Goal: Task Accomplishment & Management: Complete application form

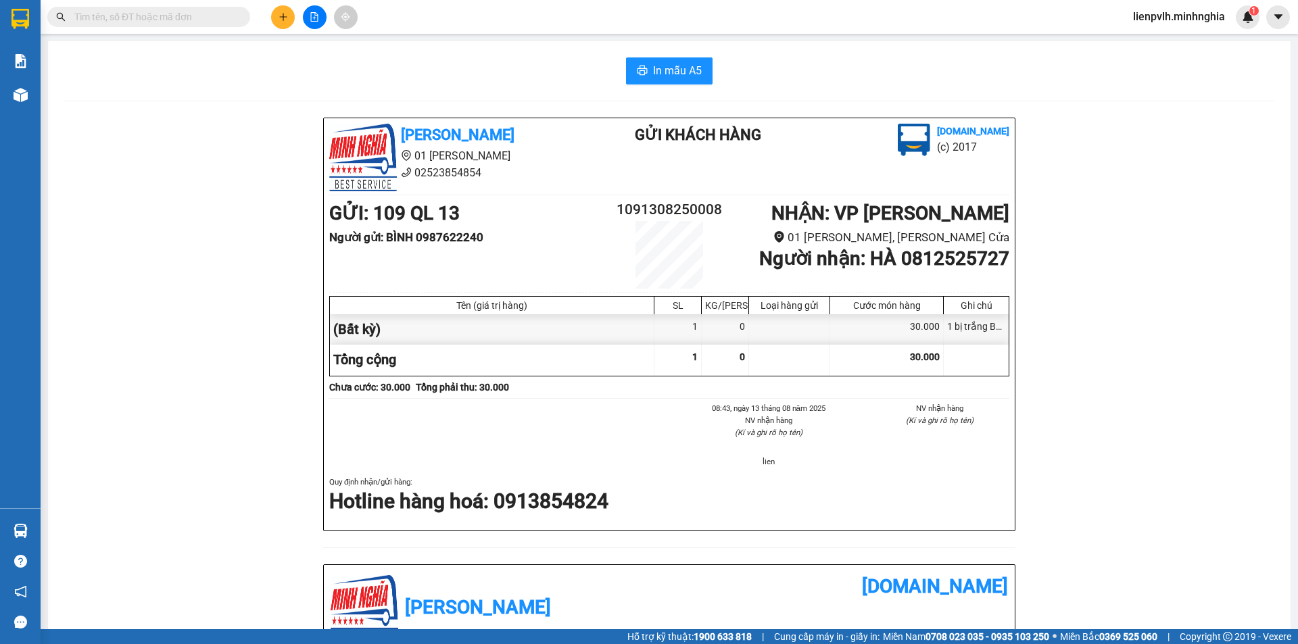
click at [283, 11] on button at bounding box center [283, 17] width 24 height 24
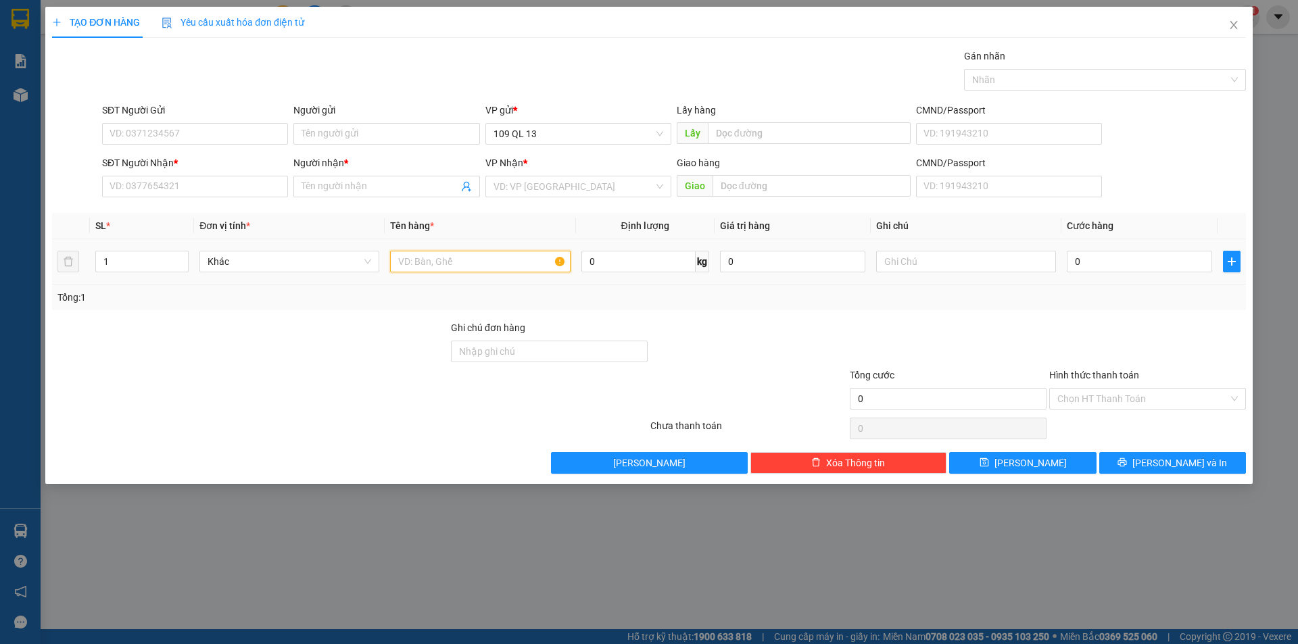
click at [410, 251] on input "text" at bounding box center [480, 262] width 180 height 22
click at [976, 264] on input "text" at bounding box center [966, 262] width 180 height 22
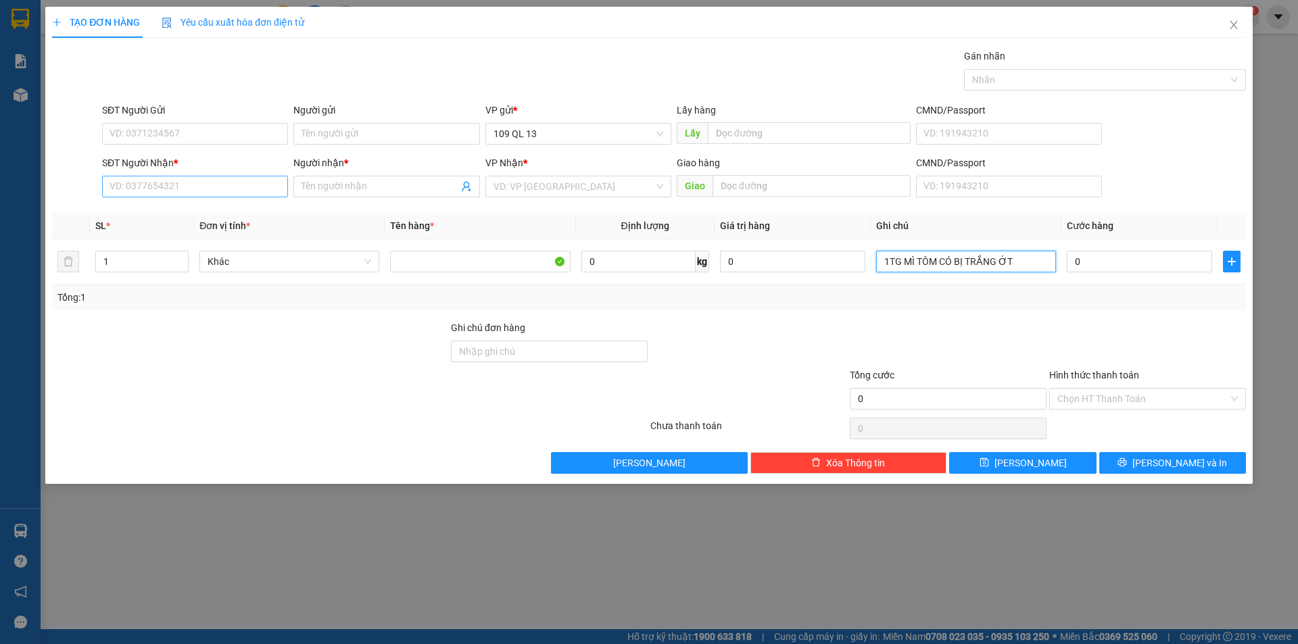
type input "1TG MÌ TÔM CÓ BỊ TRẮNG ỚT"
click at [201, 191] on input "SĐT Người Nhận *" at bounding box center [195, 187] width 186 height 22
type input "0353758504"
click at [203, 209] on div "0353758504 - HẠNH" at bounding box center [195, 213] width 170 height 15
type input "HẠNH"
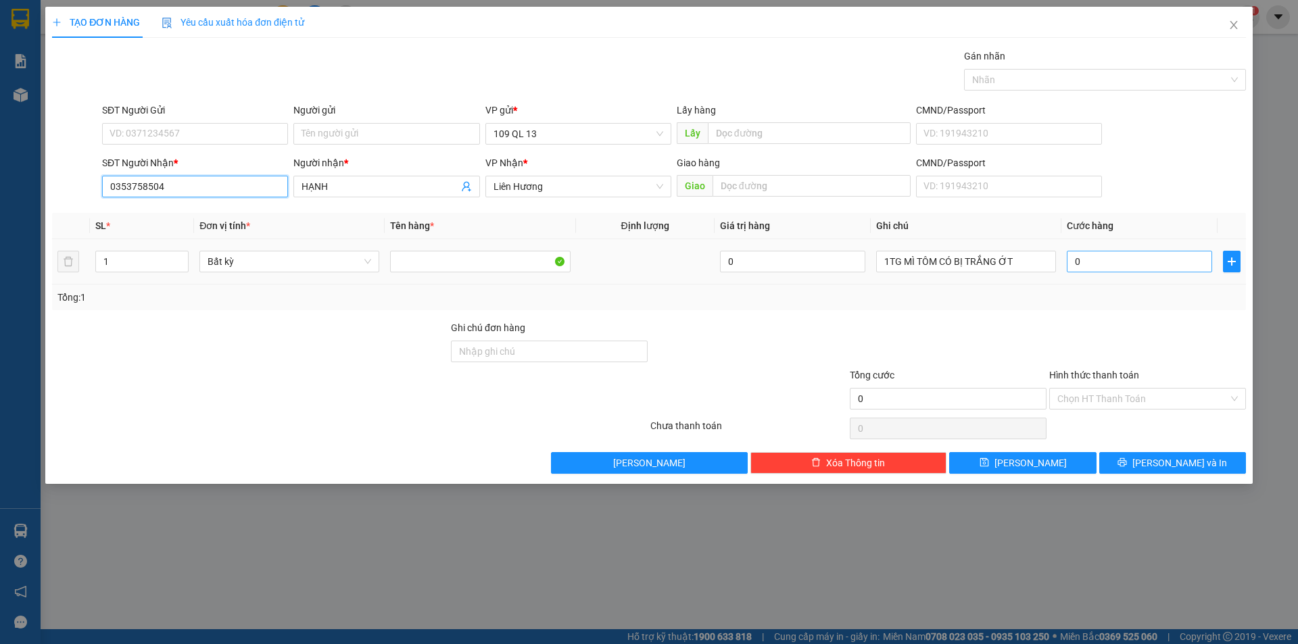
type input "0353758504"
click at [1071, 261] on input "0" at bounding box center [1139, 262] width 145 height 22
type input "3"
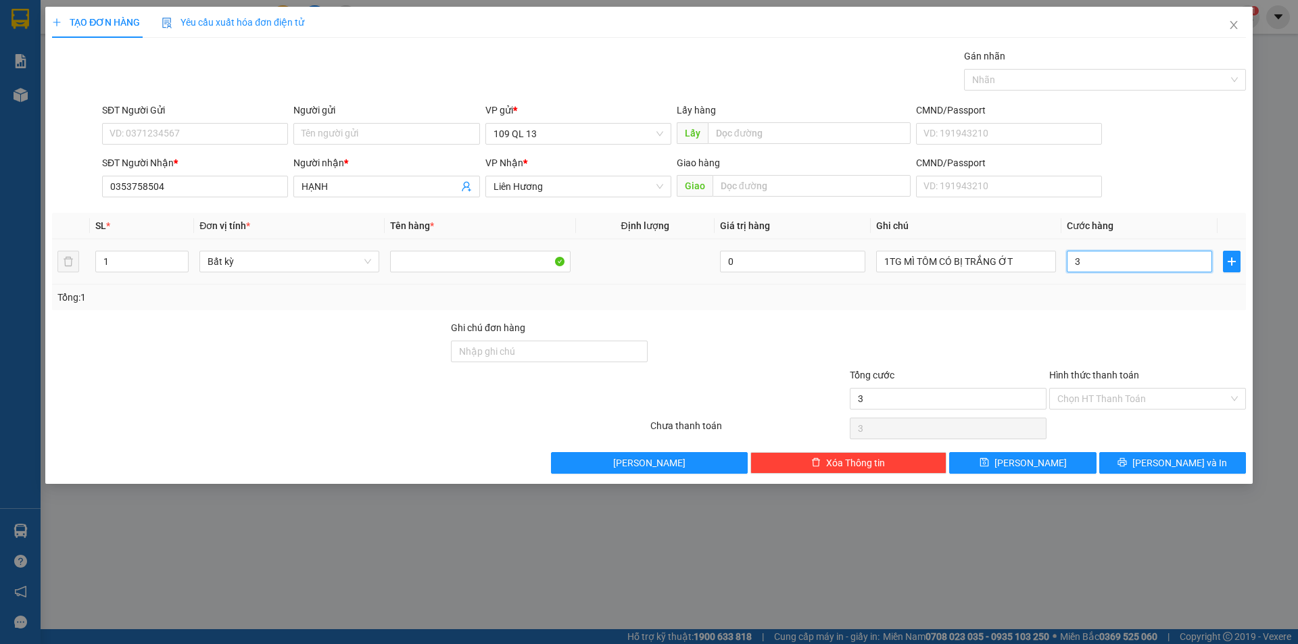
type input "30"
type input "30.000"
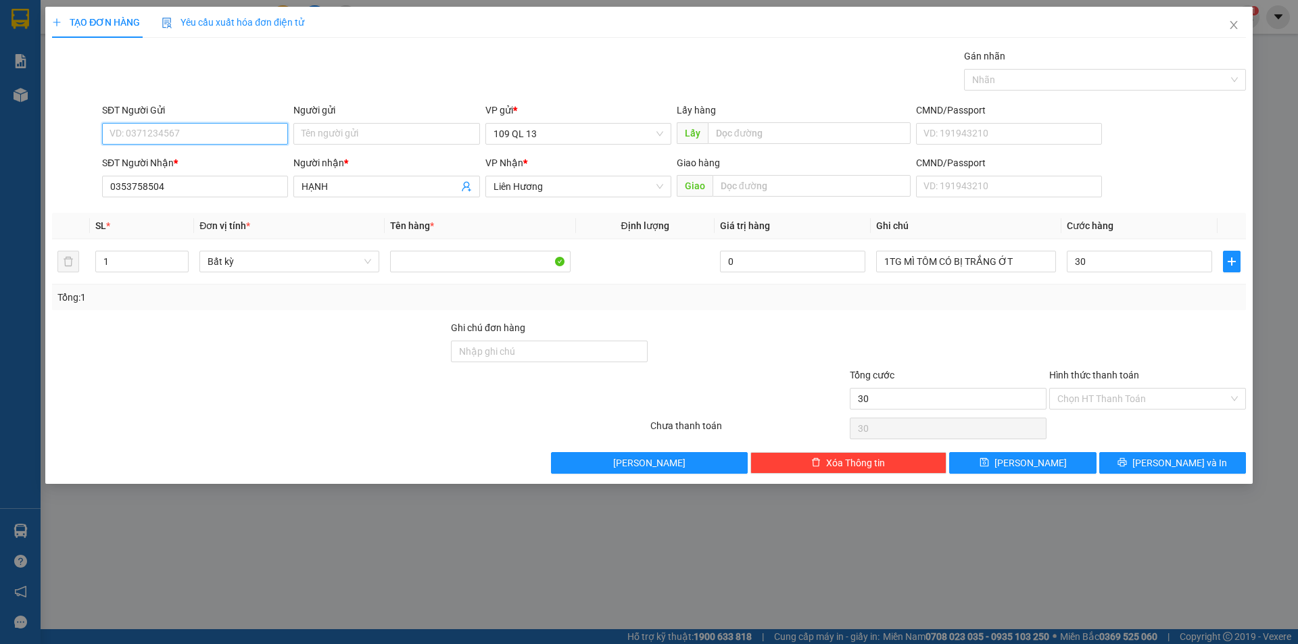
type input "30.000"
click at [181, 137] on input "SĐT Người Gửi" at bounding box center [195, 134] width 186 height 22
drag, startPoint x: 164, startPoint y: 161, endPoint x: 1104, endPoint y: 320, distance: 953.8
click at [163, 162] on div "0353993991 - LUÂN" at bounding box center [195, 160] width 170 height 15
type input "0353993991"
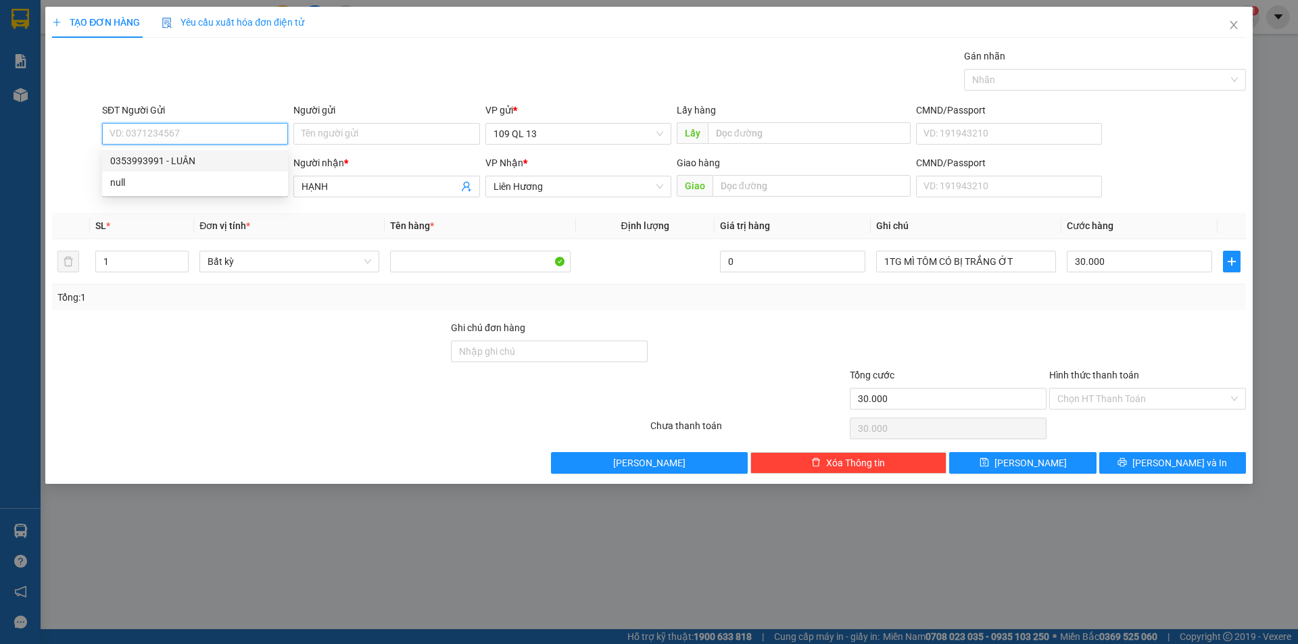
type input "LUÂN"
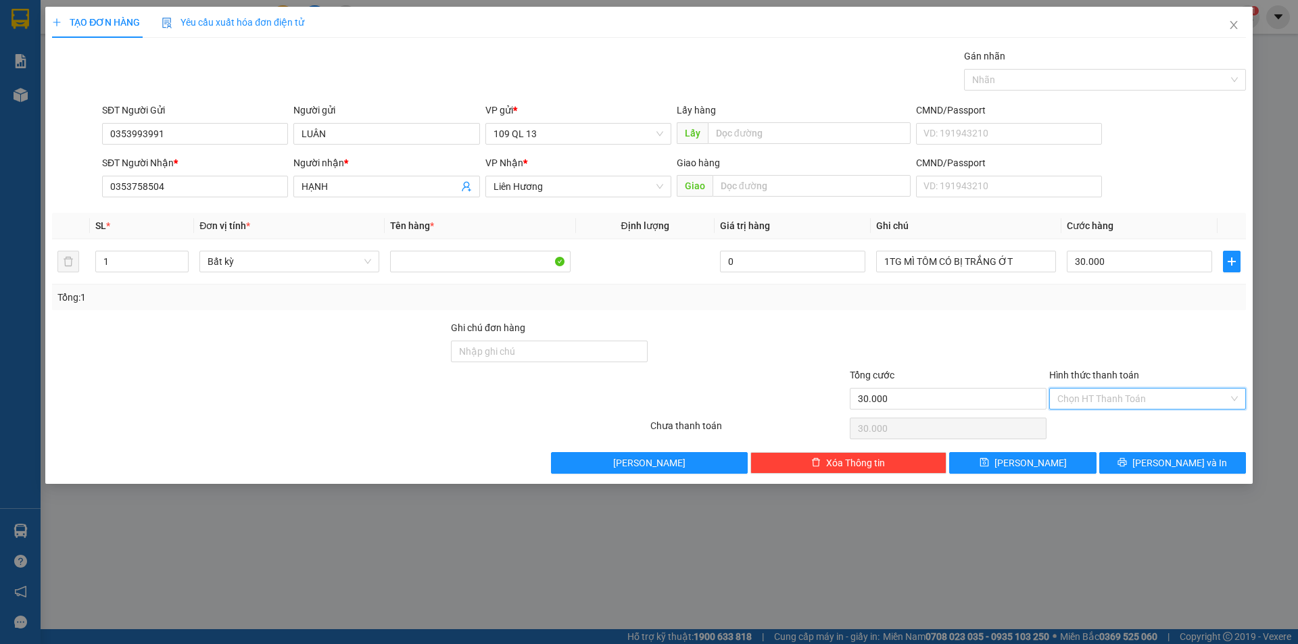
click at [1184, 391] on input "Hình thức thanh toán" at bounding box center [1142, 399] width 171 height 20
click at [1148, 416] on div "Tại văn phòng" at bounding box center [1147, 426] width 197 height 22
type input "0"
click at [1127, 465] on icon "printer" at bounding box center [1122, 462] width 9 height 9
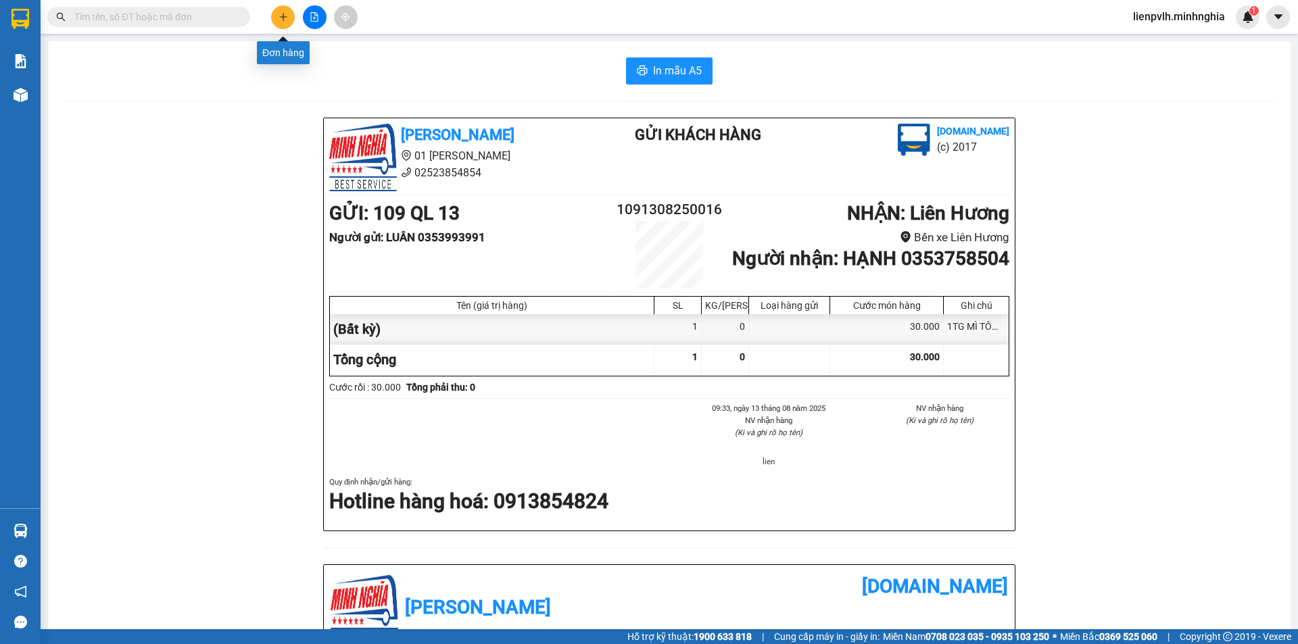
click at [279, 20] on icon "plus" at bounding box center [283, 16] width 9 height 9
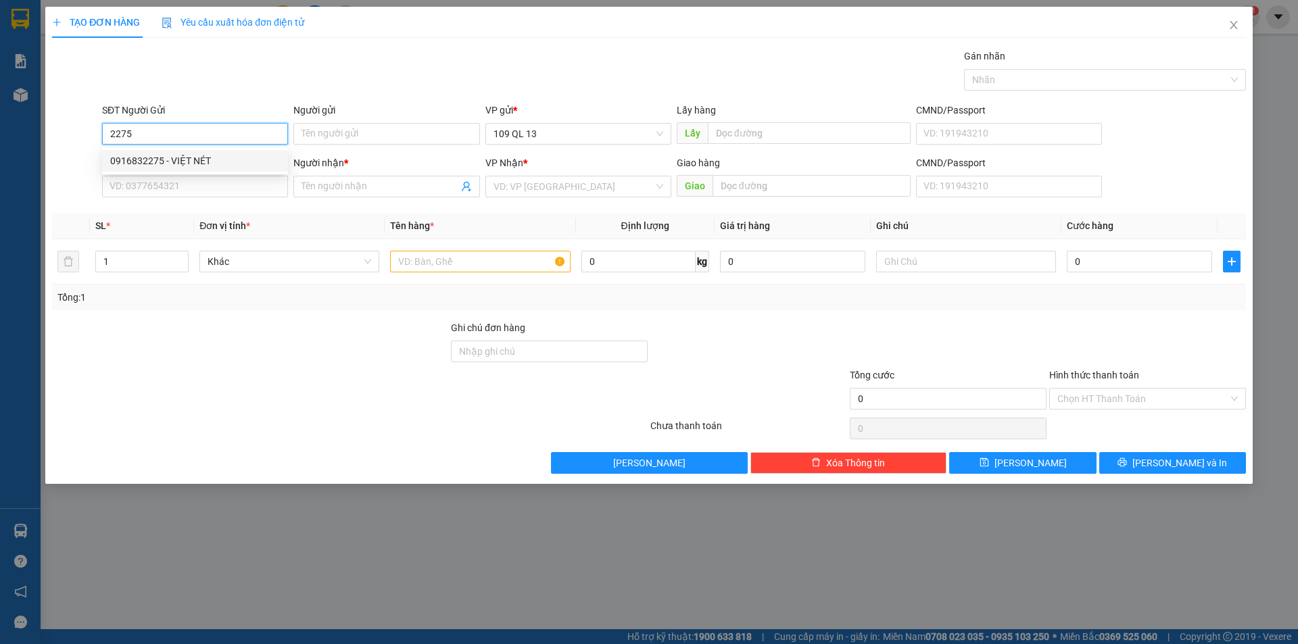
click at [139, 156] on div "0916832275 - VIỆT NÉT" at bounding box center [195, 160] width 170 height 15
type input "0916832275"
type input "VIỆT NÉT"
type input "0867777812"
type input "BS VINH"
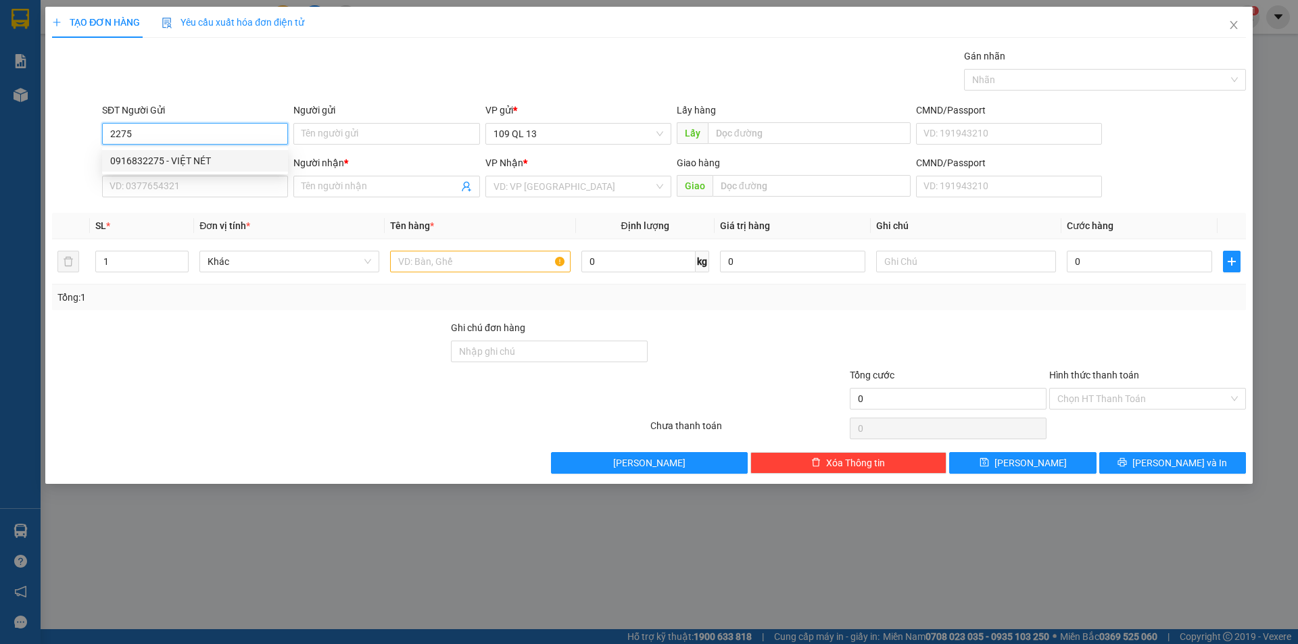
type input "NGÃ 3 GỘP"
type input "0916832275"
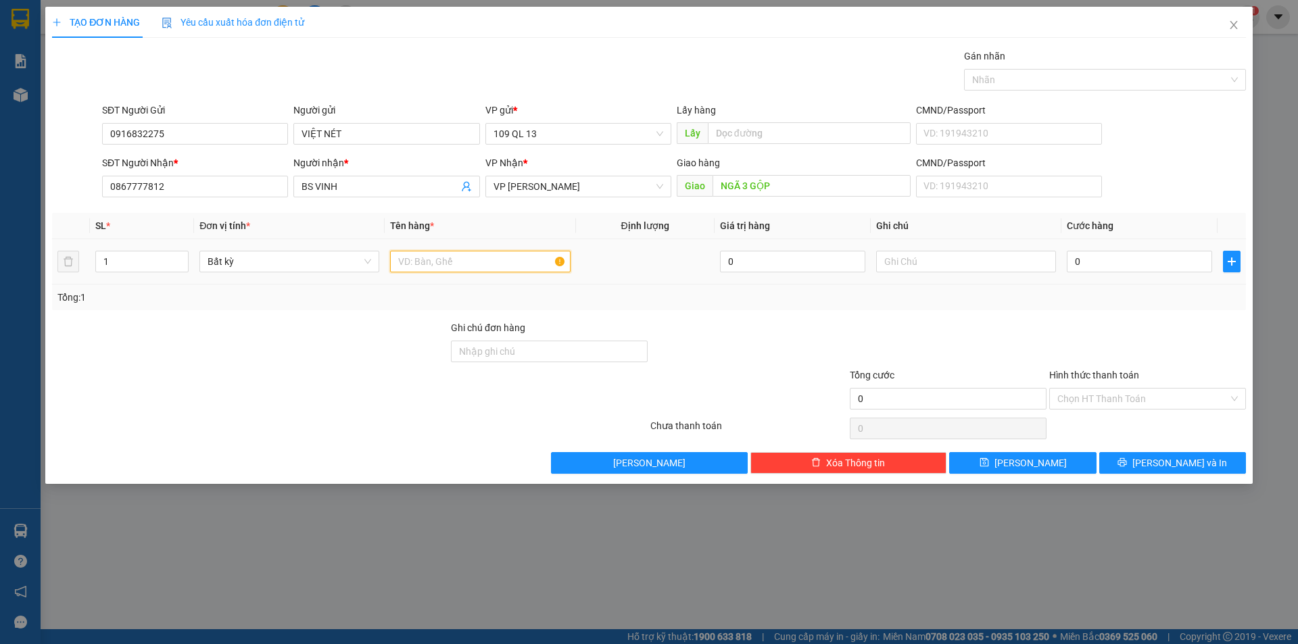
click at [446, 270] on input "text" at bounding box center [480, 262] width 180 height 22
click at [928, 265] on input "text" at bounding box center [966, 262] width 180 height 22
type input "1HG RĂNG"
click at [1105, 254] on input "0" at bounding box center [1139, 262] width 145 height 22
type input "4"
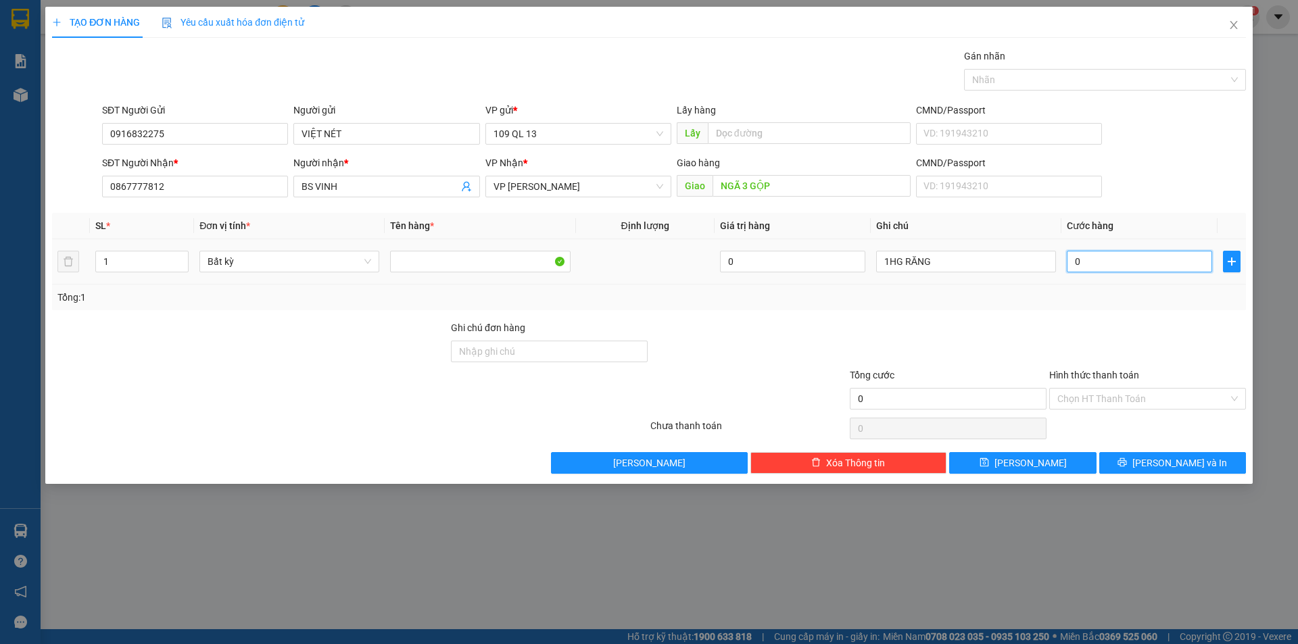
type input "4"
type input "40"
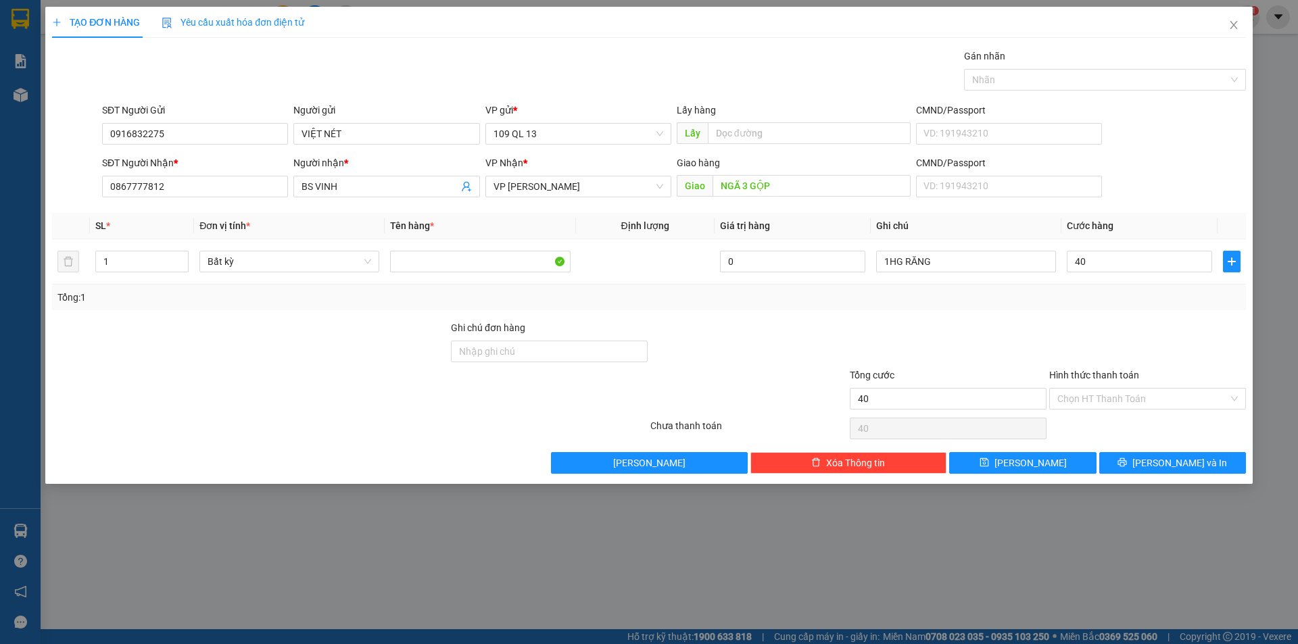
type input "40.000"
click at [1138, 383] on div "Hình thức thanh toán" at bounding box center [1147, 378] width 197 height 20
drag, startPoint x: 1138, startPoint y: 389, endPoint x: 1138, endPoint y: 411, distance: 22.3
click at [1138, 390] on input "Hình thức thanh toán" at bounding box center [1142, 399] width 171 height 20
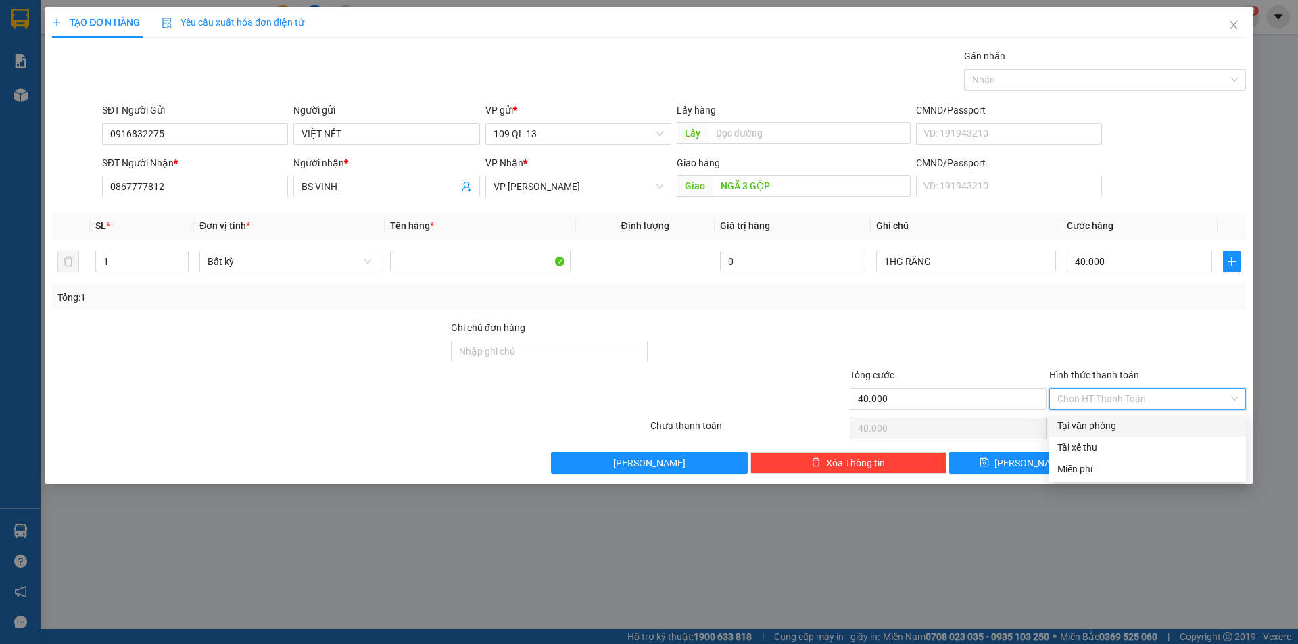
click at [1136, 416] on div "Tại văn phòng" at bounding box center [1147, 426] width 197 height 22
type input "0"
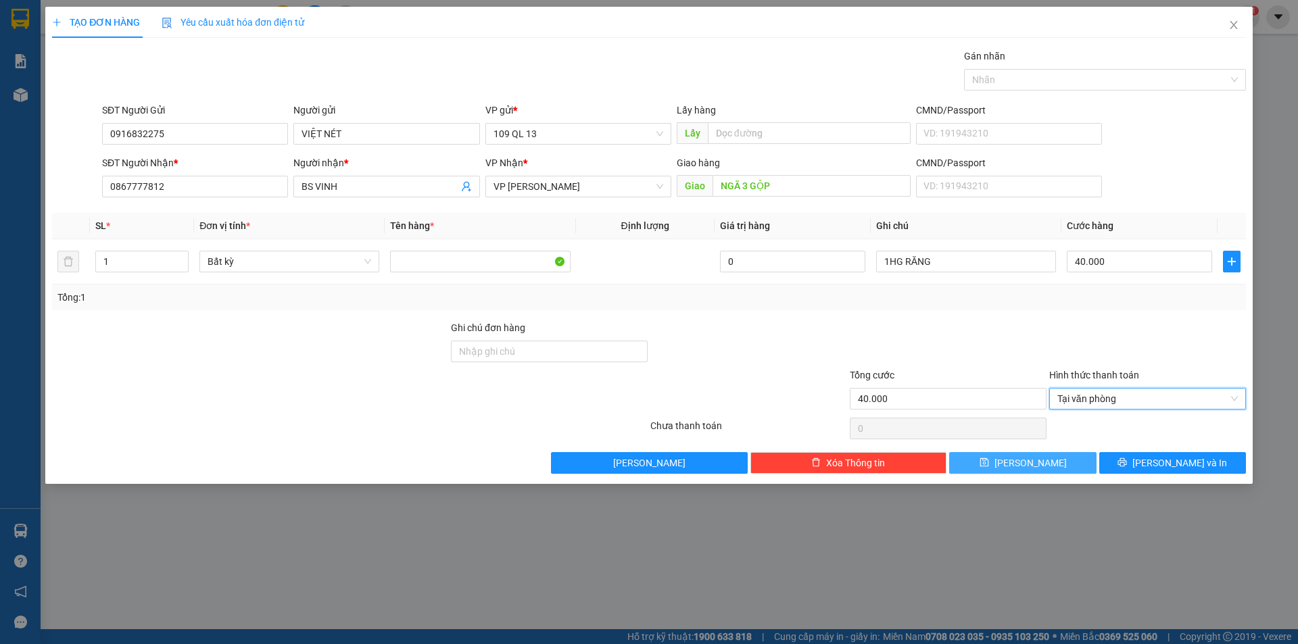
click at [1069, 470] on button "[PERSON_NAME]" at bounding box center [1022, 463] width 147 height 22
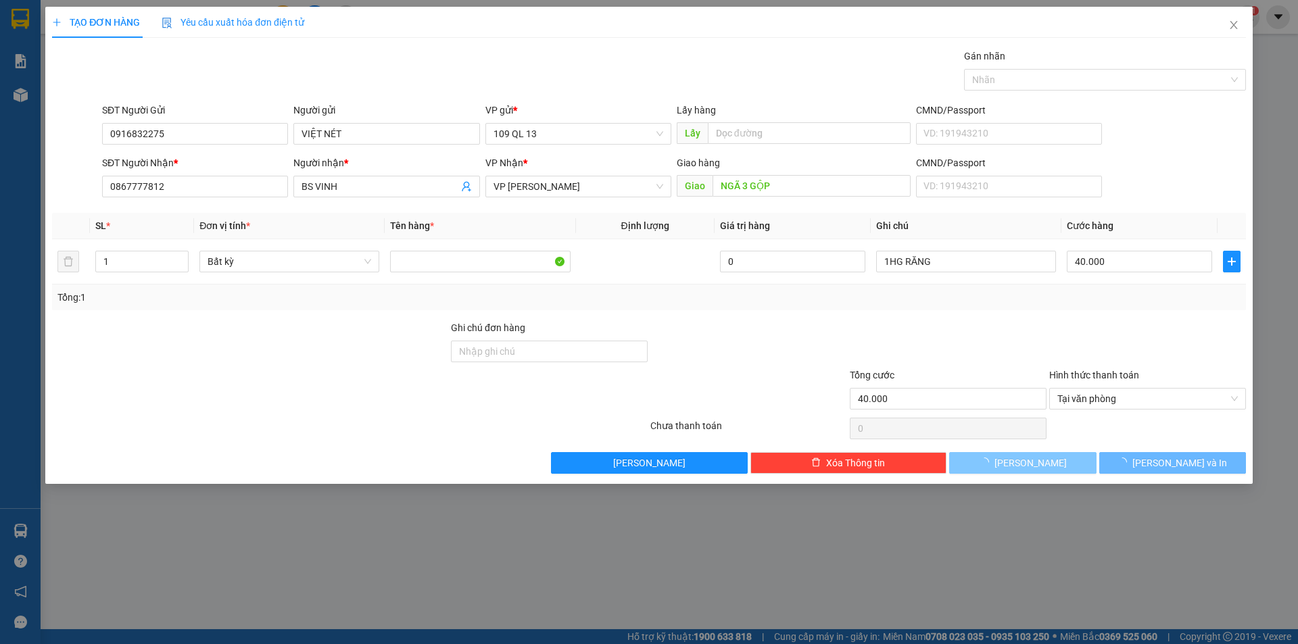
type input "0"
